Goal: Task Accomplishment & Management: Manage account settings

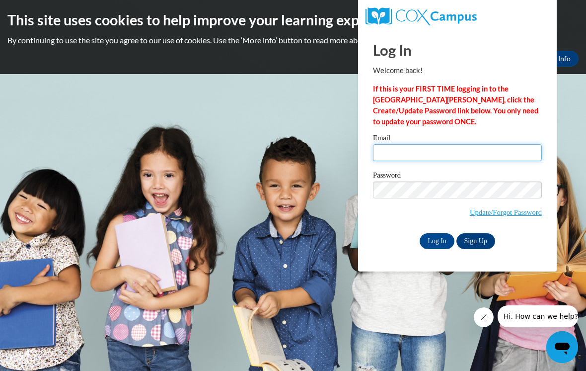
type input "[EMAIL_ADDRESS][DOMAIN_NAME]"
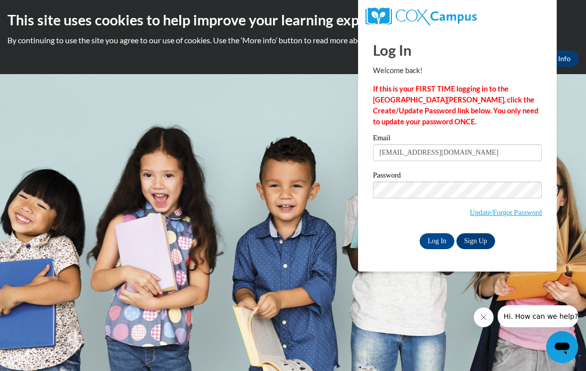
click at [437, 240] on input "Log In" at bounding box center [437, 241] width 35 height 16
click at [432, 246] on input "Log In" at bounding box center [437, 241] width 35 height 16
